Goal: Navigation & Orientation: Understand site structure

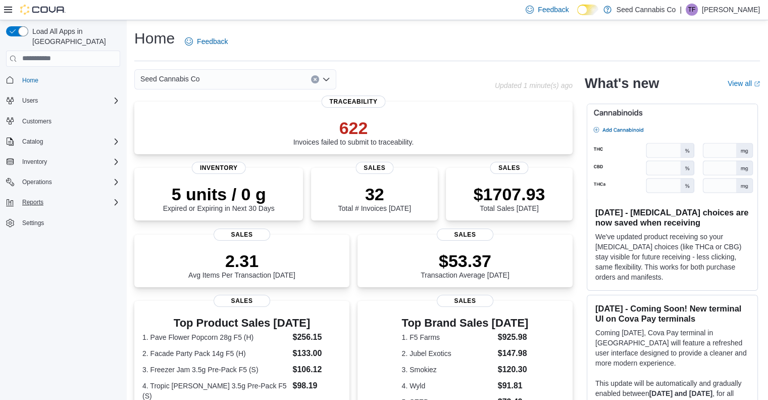
click at [117, 198] on icon "Complex example" at bounding box center [116, 202] width 8 height 8
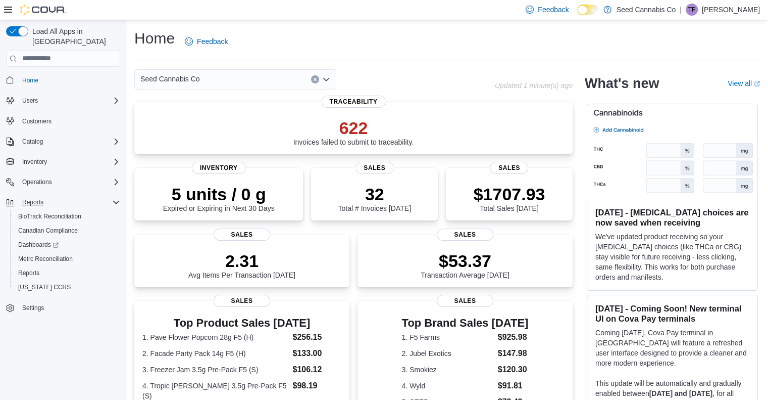
click at [115, 198] on icon "Complex example" at bounding box center [116, 202] width 8 height 8
